Goal: Task Accomplishment & Management: Use online tool/utility

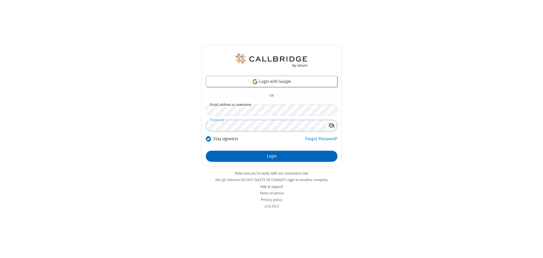
click at [272, 156] on button "Login" at bounding box center [272, 156] width 132 height 11
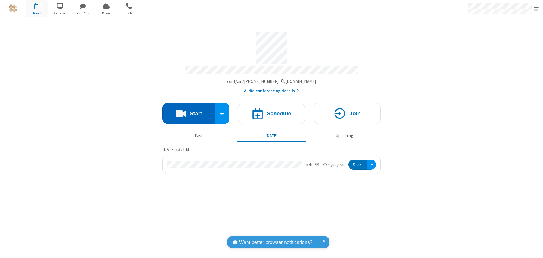
click at [189, 111] on button "Start" at bounding box center [189, 113] width 53 height 21
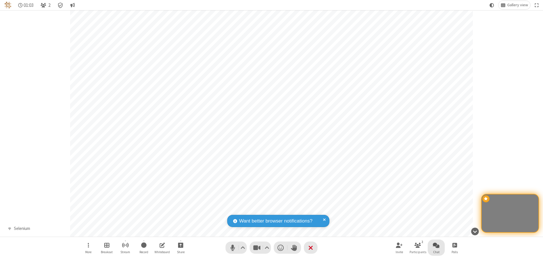
click at [436, 245] on span "Open chat" at bounding box center [436, 245] width 7 height 7
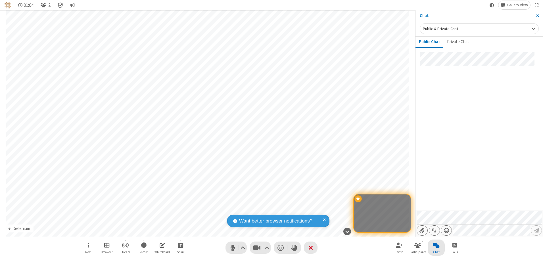
type input "C:\fakepath\doc_test.docx"
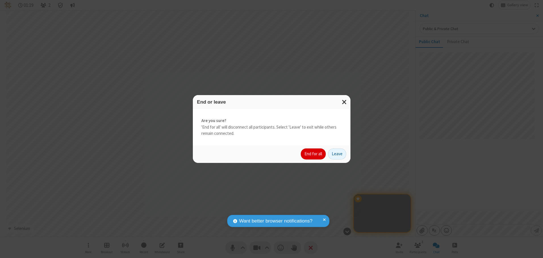
click at [314, 154] on button "End for all" at bounding box center [313, 154] width 25 height 11
